Goal: Task Accomplishment & Management: Use online tool/utility

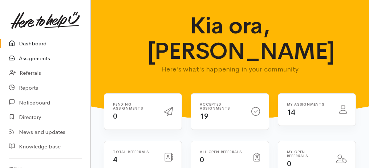
click at [44, 60] on link "Assignments" at bounding box center [45, 58] width 90 height 15
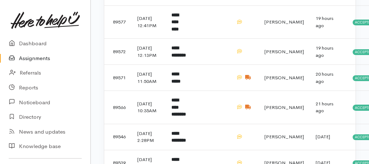
scroll to position [459, 0]
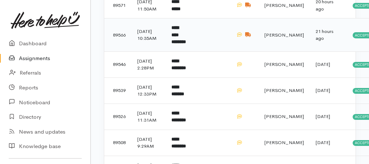
click at [181, 44] on b "**********" at bounding box center [178, 34] width 15 height 19
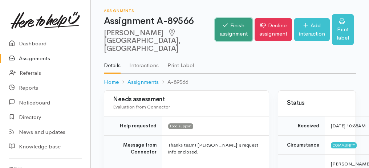
click at [234, 30] on link "Finish assignment" at bounding box center [233, 29] width 37 height 23
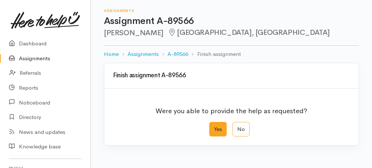
click at [217, 132] on label "Yes" at bounding box center [217, 129] width 17 height 15
click at [214, 127] on input "Yes" at bounding box center [211, 124] width 5 height 5
radio input "true"
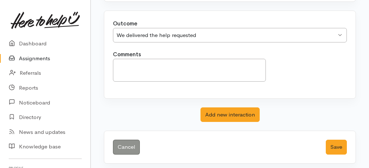
scroll to position [144, 0]
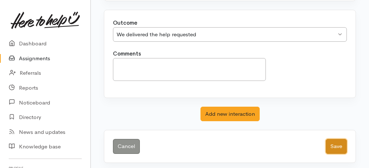
click at [331, 145] on button "Save" at bounding box center [335, 146] width 21 height 15
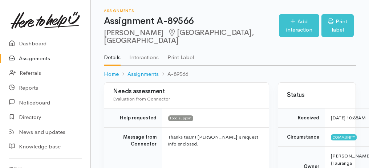
click at [34, 61] on link "Assignments" at bounding box center [45, 58] width 90 height 15
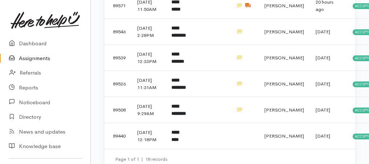
scroll to position [459, 0]
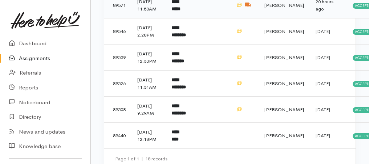
click at [180, 11] on b "**********" at bounding box center [175, 5] width 9 height 12
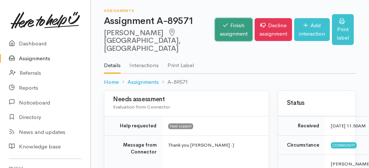
click at [228, 20] on link "Finish assignment" at bounding box center [233, 29] width 37 height 23
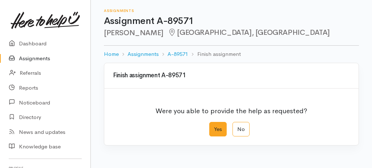
click at [218, 130] on label "Yes" at bounding box center [217, 129] width 17 height 15
click at [214, 127] on input "Yes" at bounding box center [211, 124] width 5 height 5
radio input "true"
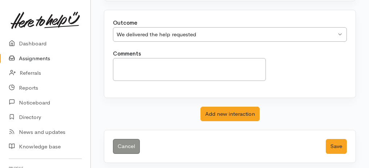
scroll to position [144, 0]
click at [332, 144] on button "Save" at bounding box center [335, 146] width 21 height 15
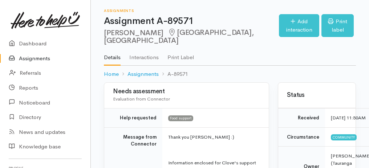
click at [41, 61] on link "Assignments" at bounding box center [45, 58] width 90 height 15
